Goal: Task Accomplishment & Management: Use online tool/utility

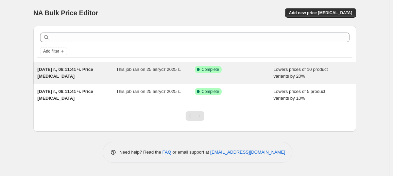
click at [166, 77] on div "This job ran on 25 август 2025 г.." at bounding box center [155, 73] width 79 height 14
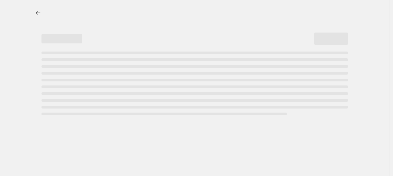
select select "percentage"
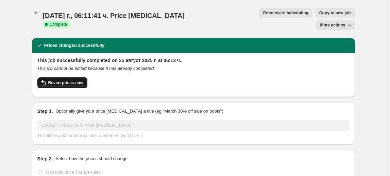
click at [62, 80] on span "Revert prices now" at bounding box center [65, 82] width 35 height 5
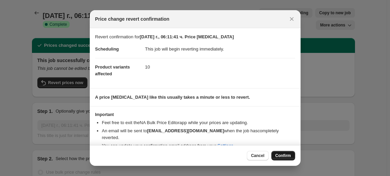
click at [289, 156] on span "Confirm" at bounding box center [283, 155] width 16 height 5
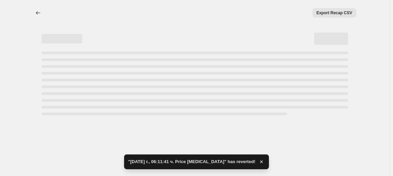
select select "percentage"
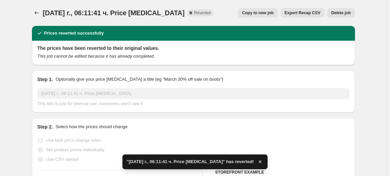
click at [337, 13] on span "Delete job" at bounding box center [340, 12] width 19 height 5
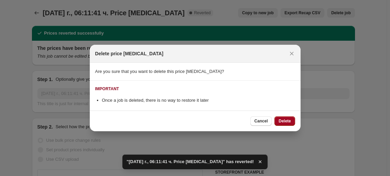
click at [287, 120] on span "Delete" at bounding box center [284, 121] width 12 height 5
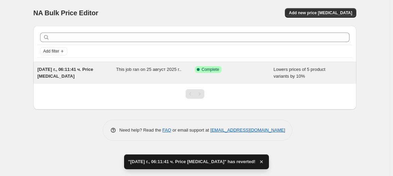
click at [169, 74] on div "This job ran on 25 август 2025 г.." at bounding box center [155, 73] width 79 height 14
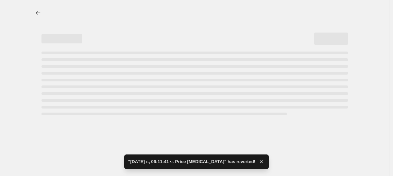
select select "percentage"
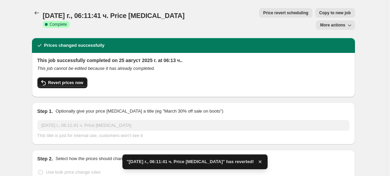
click at [65, 80] on span "Revert prices now" at bounding box center [65, 82] width 35 height 5
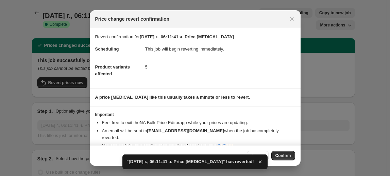
click at [287, 153] on button "Confirm" at bounding box center [283, 156] width 24 height 10
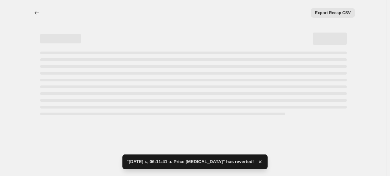
select select "percentage"
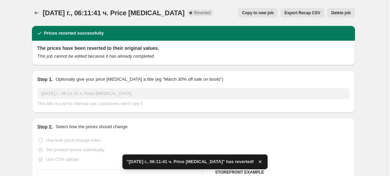
click at [338, 13] on span "Delete job" at bounding box center [340, 12] width 19 height 5
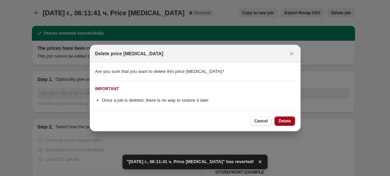
click at [285, 118] on button "Delete" at bounding box center [284, 122] width 20 height 10
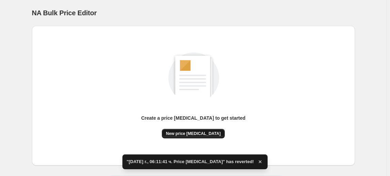
click at [201, 134] on span "New price [MEDICAL_DATA]" at bounding box center [193, 133] width 55 height 5
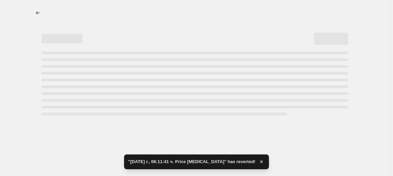
select select "percentage"
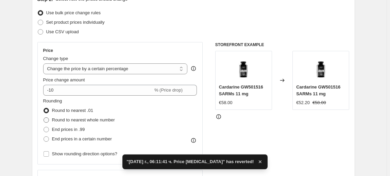
scroll to position [92, 0]
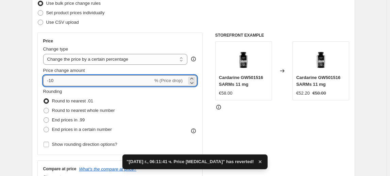
click at [53, 80] on input "-10" at bounding box center [98, 80] width 110 height 11
type input "-30"
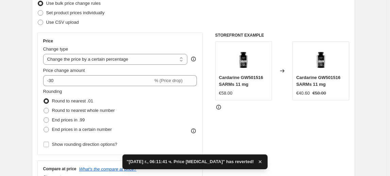
click at [72, 95] on fieldset "Rounding Round to nearest .01 Round to nearest whole number End prices in .99 E…" at bounding box center [79, 111] width 72 height 46
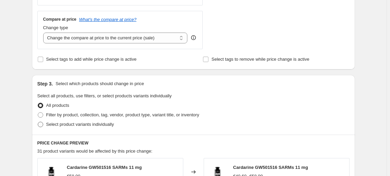
scroll to position [247, 0]
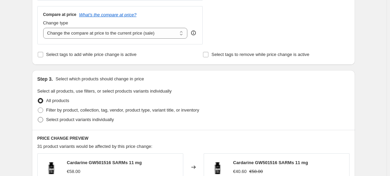
click at [95, 119] on span "Select product variants individually" at bounding box center [80, 119] width 68 height 5
click at [38, 118] on input "Select product variants individually" at bounding box center [38, 117] width 0 height 0
radio input "true"
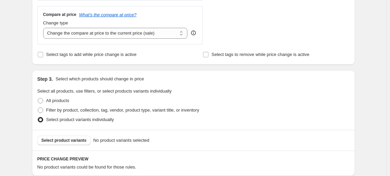
click at [73, 140] on span "Select product variants" at bounding box center [63, 140] width 45 height 5
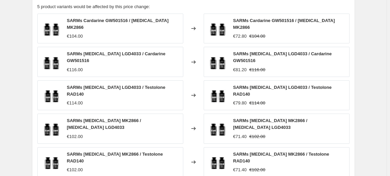
scroll to position [494, 0]
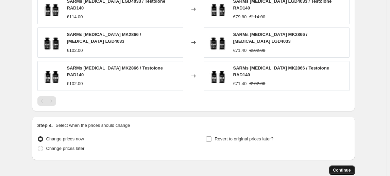
click at [347, 168] on span "Continue" at bounding box center [342, 170] width 18 height 5
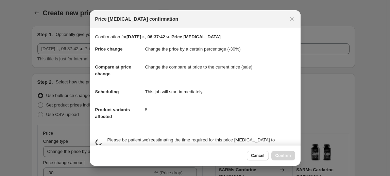
scroll to position [0, 0]
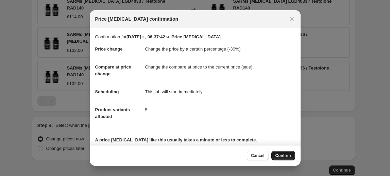
click at [284, 157] on span "Confirm" at bounding box center [283, 155] width 16 height 5
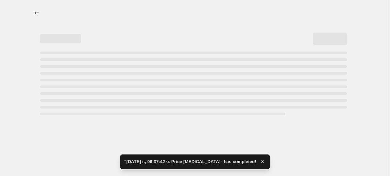
select select "percentage"
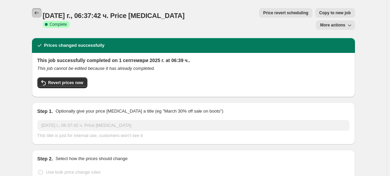
click at [36, 13] on icon "Price change jobs" at bounding box center [36, 12] width 4 height 3
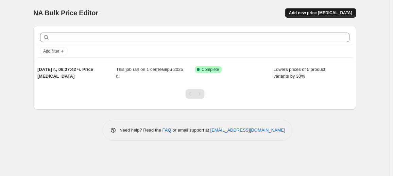
click at [331, 11] on span "Add new price [MEDICAL_DATA]" at bounding box center [320, 12] width 63 height 5
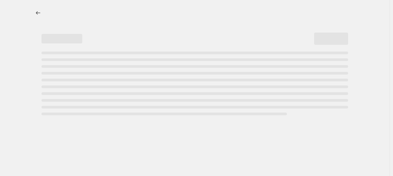
select select "percentage"
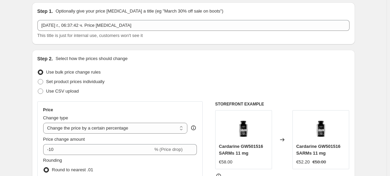
scroll to position [92, 0]
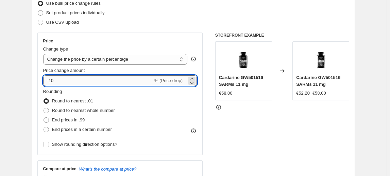
click at [52, 81] on input "-10" at bounding box center [98, 80] width 110 height 11
type input "-40"
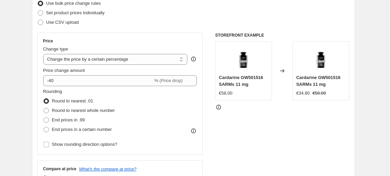
click at [78, 93] on fieldset "Rounding Round to nearest .01 Round to nearest whole number End prices in .99 E…" at bounding box center [79, 111] width 72 height 46
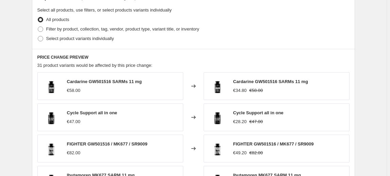
scroll to position [340, 0]
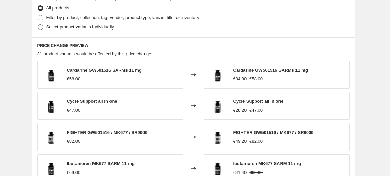
click at [67, 31] on label "Select product variants individually" at bounding box center [75, 27] width 76 height 10
click at [38, 25] on input "Select product variants individually" at bounding box center [38, 24] width 0 height 0
radio input "true"
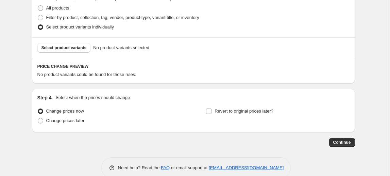
click at [61, 49] on span "Select product variants" at bounding box center [63, 47] width 45 height 5
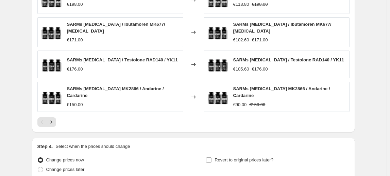
scroll to position [522, 0]
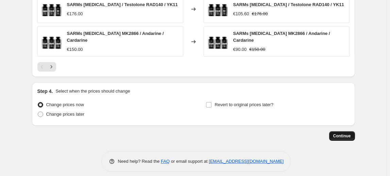
click at [344, 134] on span "Continue" at bounding box center [342, 136] width 18 height 5
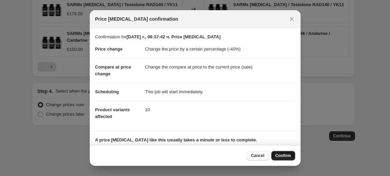
click at [284, 155] on span "Confirm" at bounding box center [283, 155] width 16 height 5
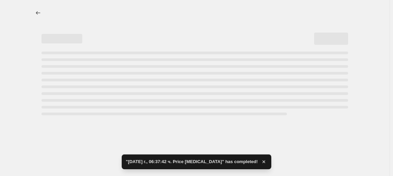
select select "percentage"
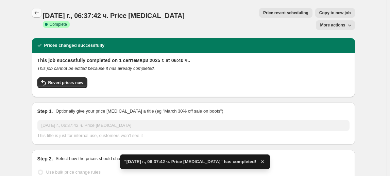
click at [39, 9] on button "Price change jobs" at bounding box center [37, 13] width 10 height 10
